Goal: Browse casually: Explore the website without a specific task or goal

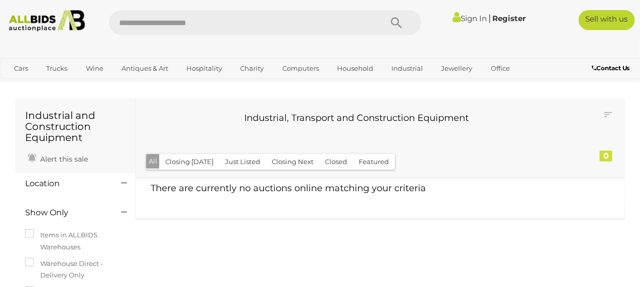
click at [42, 15] on img at bounding box center [47, 21] width 85 height 22
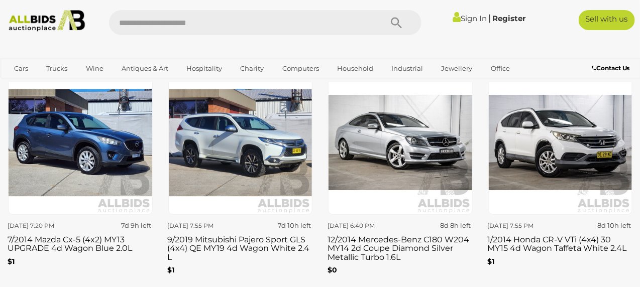
scroll to position [1406, 0]
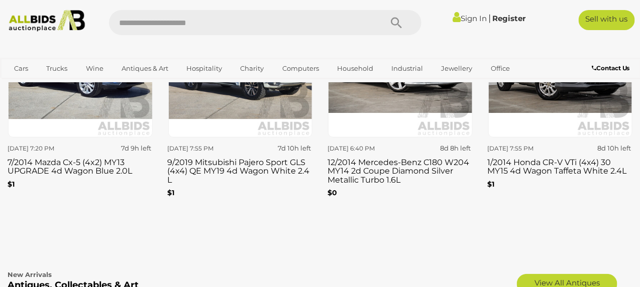
click at [21, 20] on img at bounding box center [47, 21] width 85 height 22
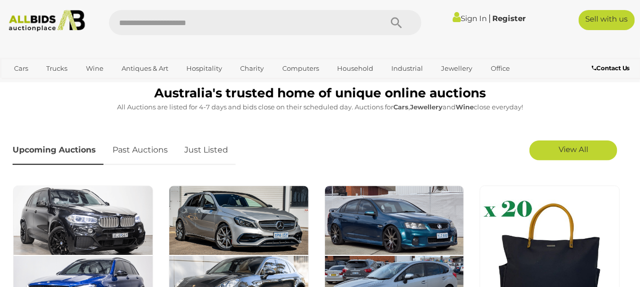
scroll to position [351, 0]
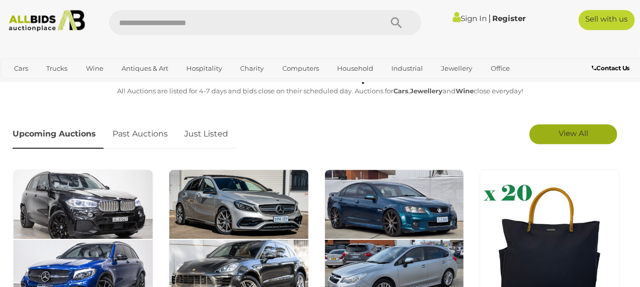
click at [582, 136] on span "View All" at bounding box center [573, 134] width 30 height 10
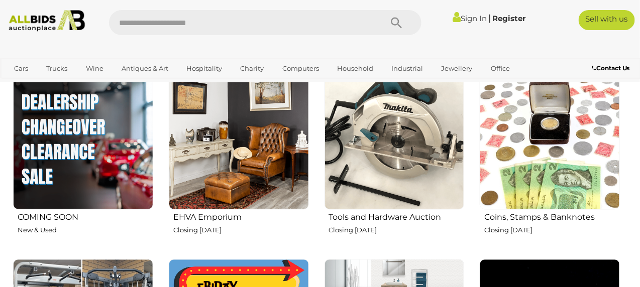
scroll to position [603, 0]
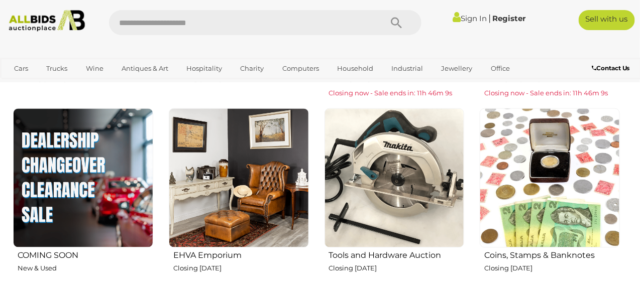
click at [236, 155] on img at bounding box center [239, 178] width 140 height 140
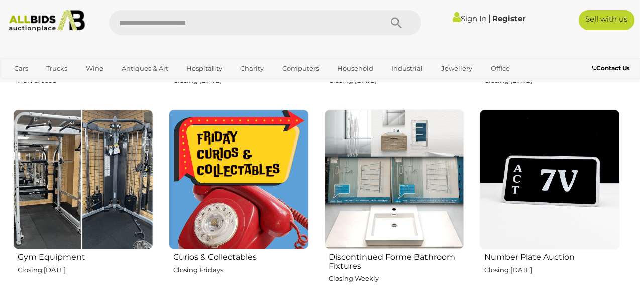
scroll to position [803, 0]
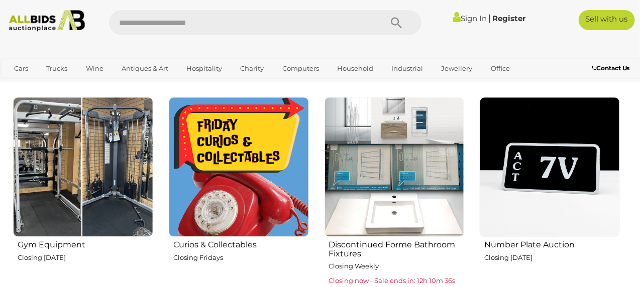
click at [243, 151] on img at bounding box center [239, 167] width 140 height 140
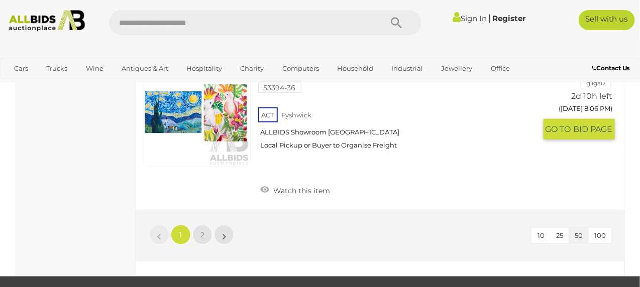
scroll to position [7883, 0]
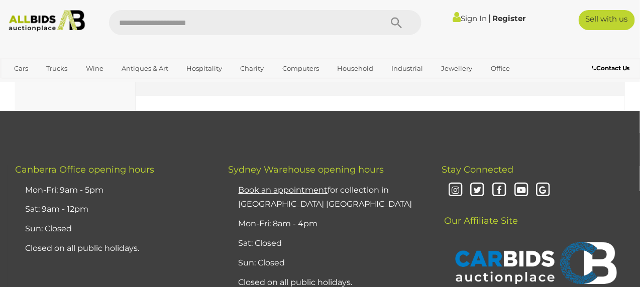
scroll to position [2110, 0]
